Goal: Transaction & Acquisition: Obtain resource

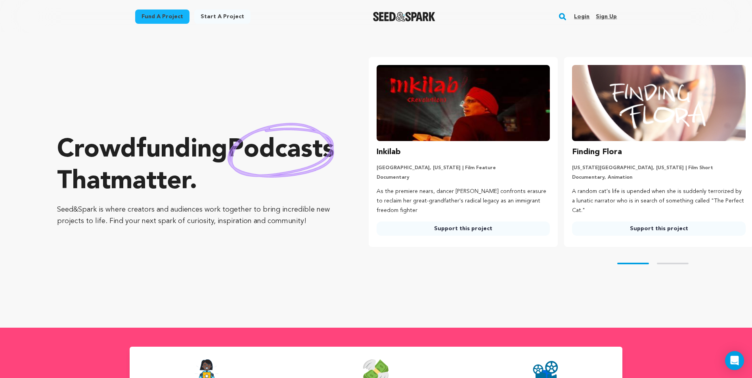
click at [151, 20] on link "Fund a project" at bounding box center [162, 17] width 54 height 14
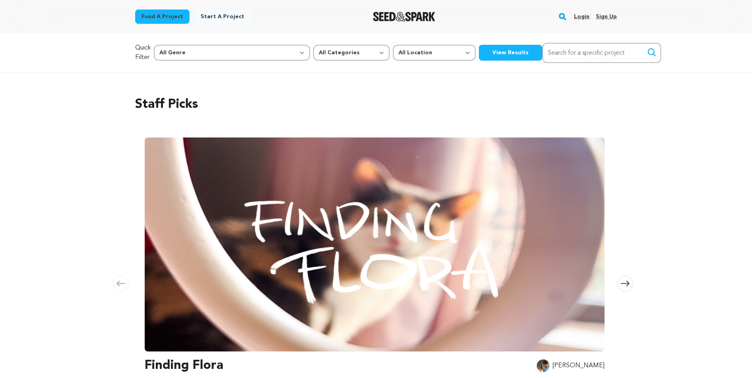
click at [479, 61] on button "View Results" at bounding box center [510, 53] width 63 height 16
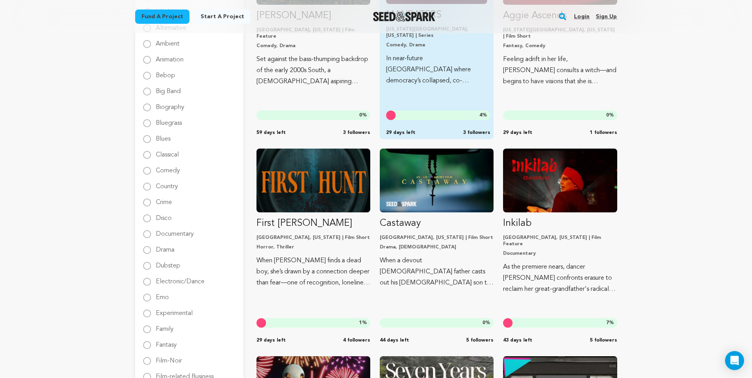
scroll to position [198, 0]
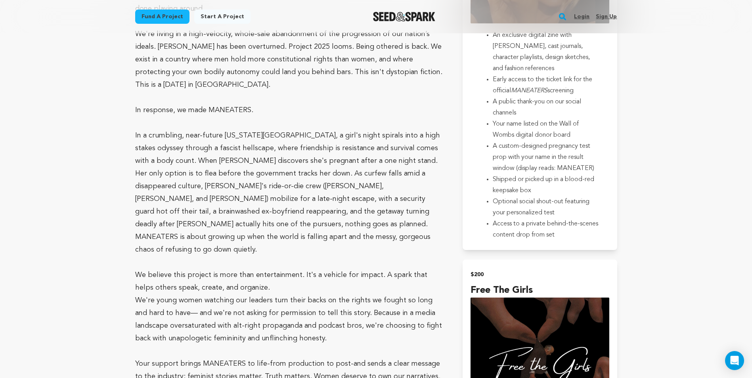
scroll to position [1803, 0]
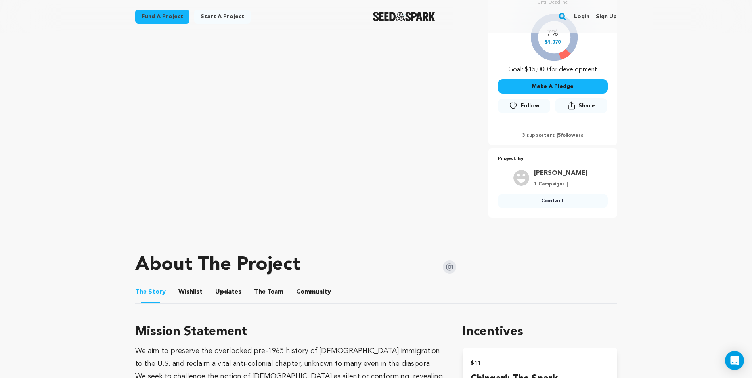
scroll to position [198, 0]
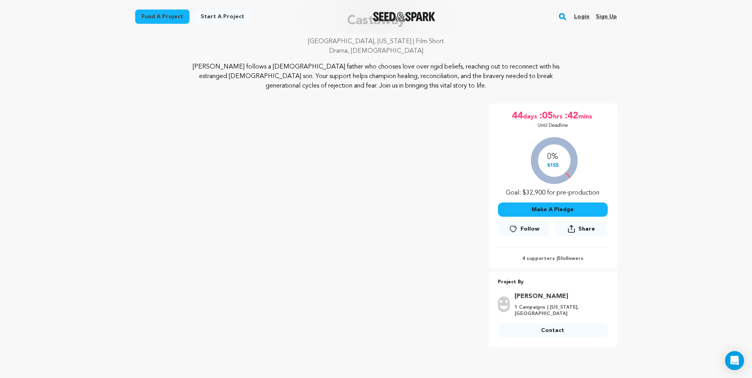
scroll to position [79, 0]
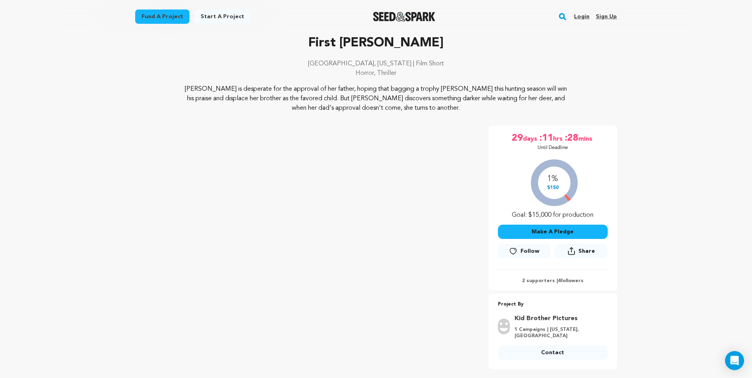
scroll to position [40, 0]
